Goal: Task Accomplishment & Management: Manage account settings

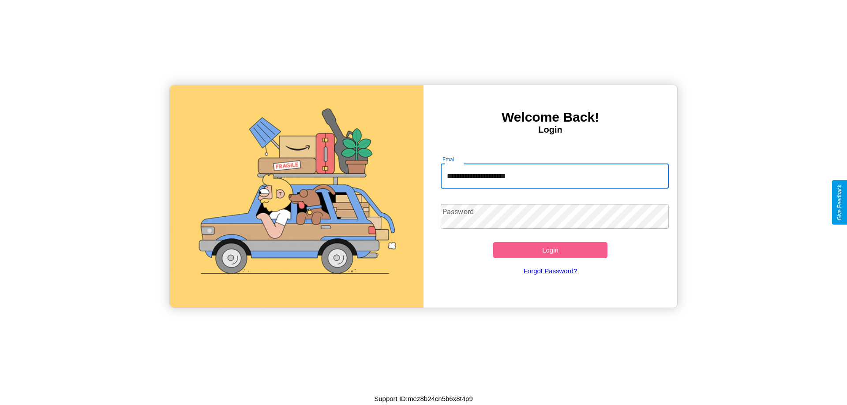
type input "**********"
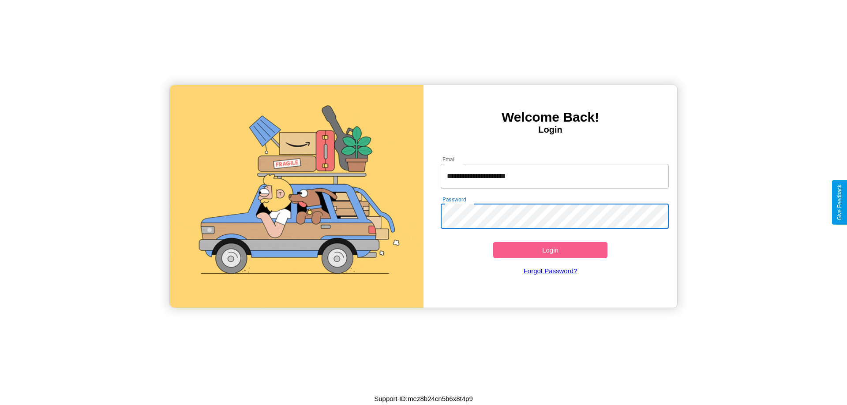
click at [550, 250] on button "Login" at bounding box center [550, 250] width 114 height 16
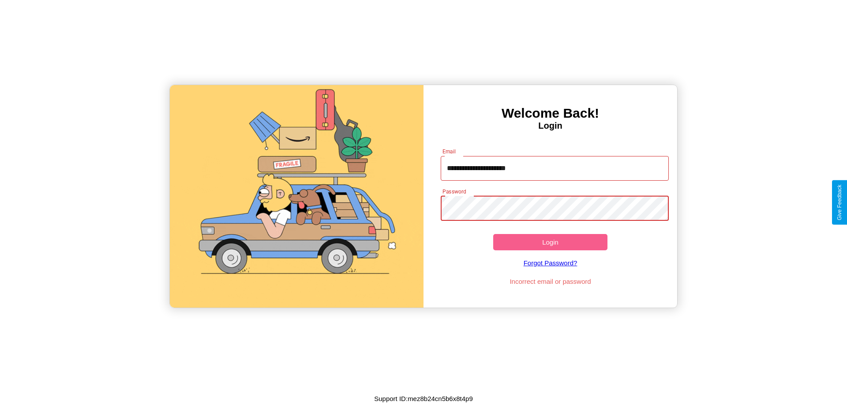
click at [550, 242] on button "Login" at bounding box center [550, 242] width 114 height 16
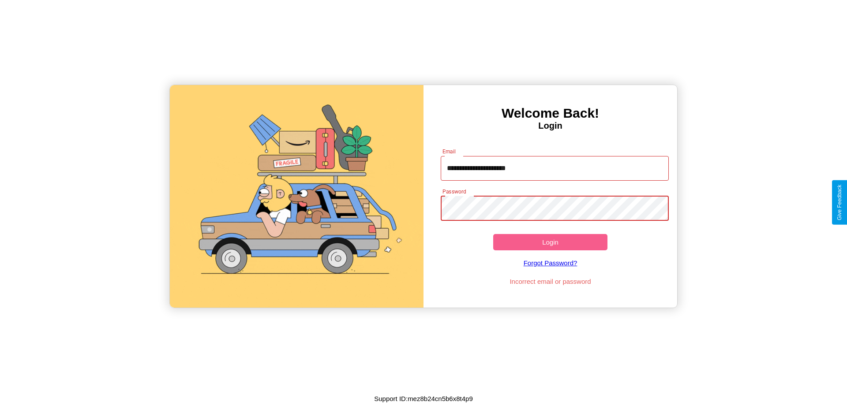
click at [550, 242] on button "Login" at bounding box center [550, 242] width 114 height 16
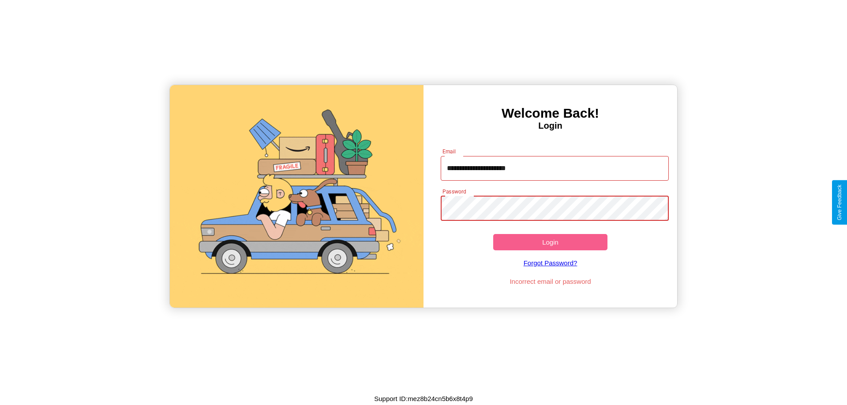
click at [550, 242] on button "Login" at bounding box center [550, 242] width 114 height 16
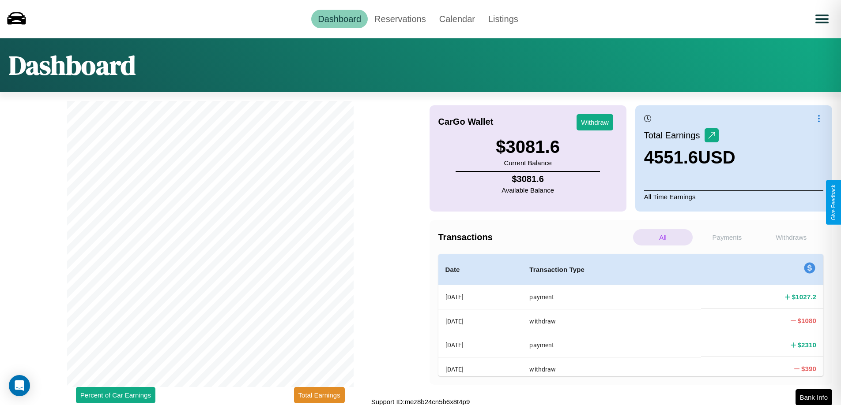
scroll to position [3, 0]
